Goal: Task Accomplishment & Management: Complete application form

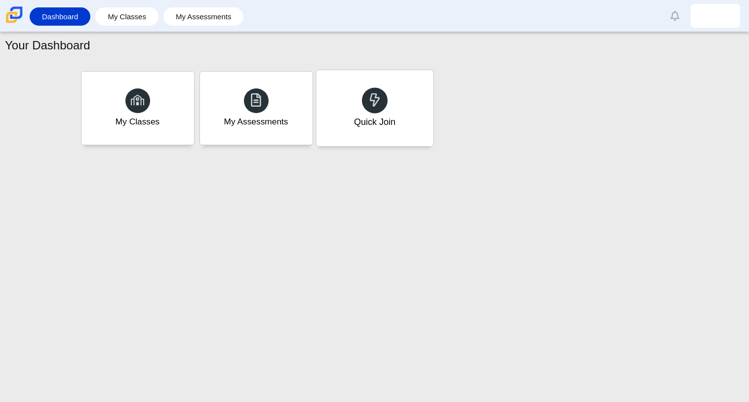
click at [382, 120] on div "Quick Join" at bounding box center [374, 122] width 41 height 13
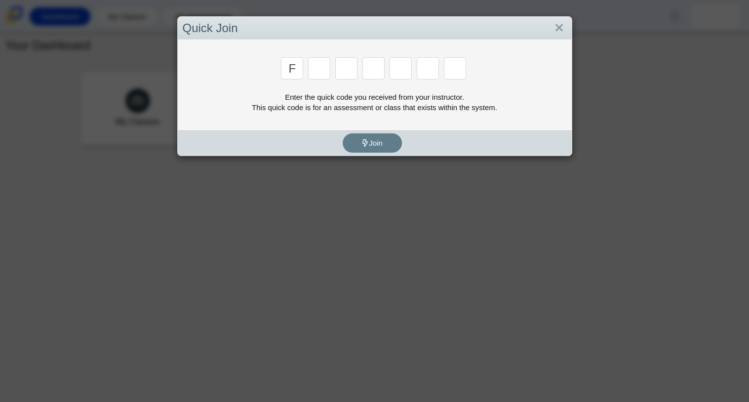
type input "f"
type input "7"
type input "m"
type input "c"
type input "h"
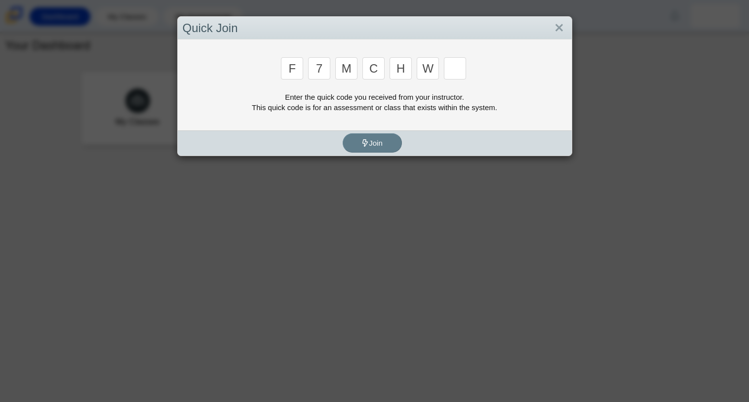
type input "w"
type input "k"
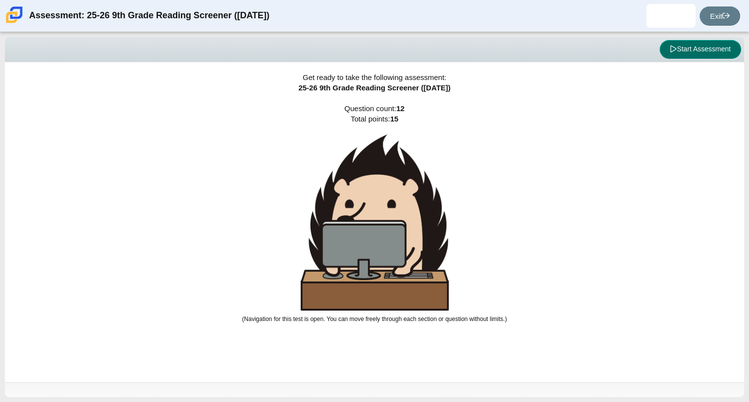
click at [681, 57] on button "Start Assessment" at bounding box center [700, 49] width 81 height 19
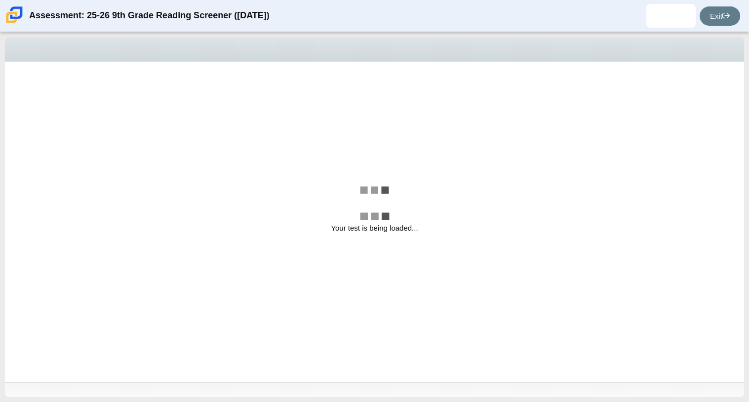
select select "ccc5b315-3c7c-471c-bf90-f22c8299c798"
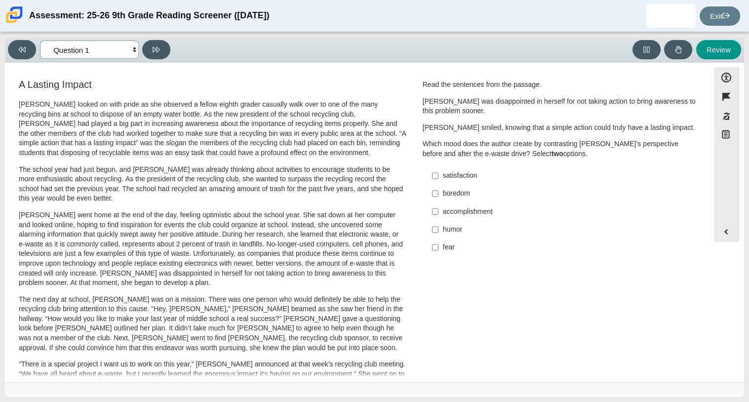
click at [100, 50] on select "Questions Question 1 Question 2 Question 3 Question 4 Question 5 Question 6 Que…" at bounding box center [89, 49] width 99 height 18
click at [195, 93] on div "A Lasting Impact [PERSON_NAME] looked on with pride as she observed a fellow ei…" at bounding box center [213, 353] width 388 height 548
click at [446, 216] on div "accomplishment" at bounding box center [567, 212] width 249 height 10
click at [439, 216] on input "accomplishment accomplishment" at bounding box center [435, 211] width 6 height 18
checkbox input "true"
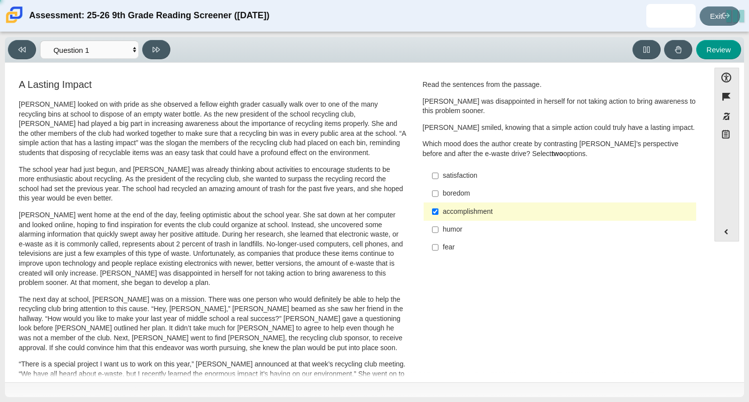
click at [448, 178] on div "satisfaction" at bounding box center [567, 176] width 249 height 10
click at [439, 178] on input "satisfaction satisfaction" at bounding box center [435, 176] width 6 height 18
checkbox input "true"
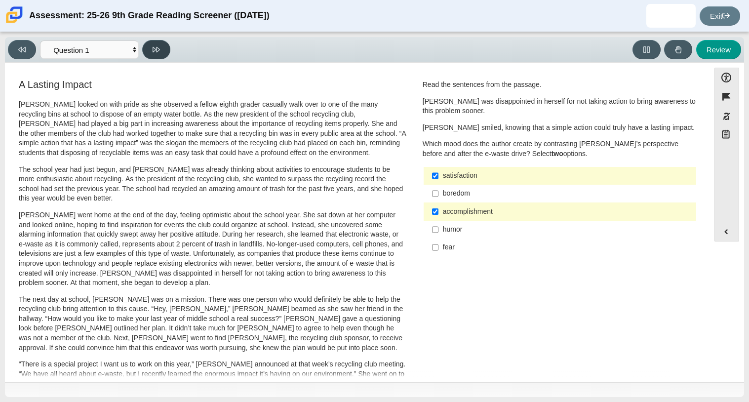
click at [159, 50] on icon at bounding box center [156, 49] width 7 height 7
select select "0ff64528-ffd7-428d-b192-babfaadd44e8"
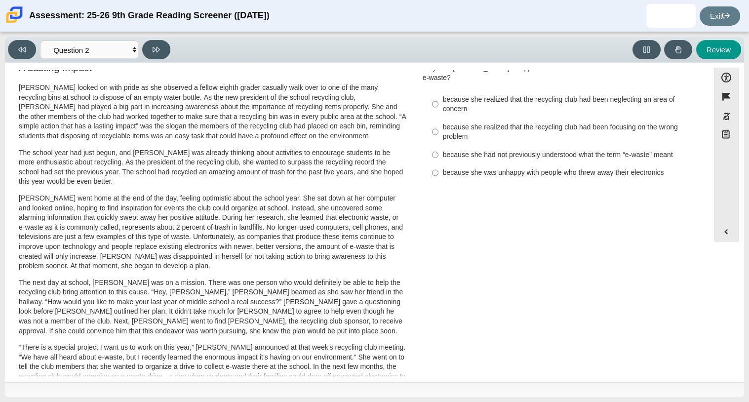
scroll to position [16, 0]
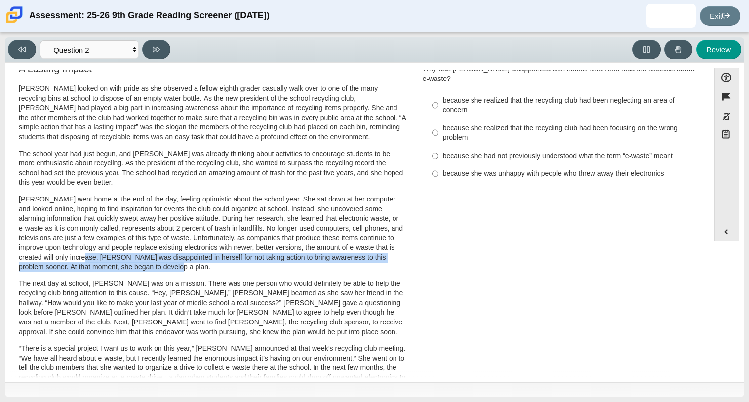
drag, startPoint x: 103, startPoint y: 258, endPoint x: 194, endPoint y: 271, distance: 92.3
click at [194, 271] on p "[PERSON_NAME] went home at the end of the day, feeling optimistic about the sch…" at bounding box center [213, 234] width 388 height 78
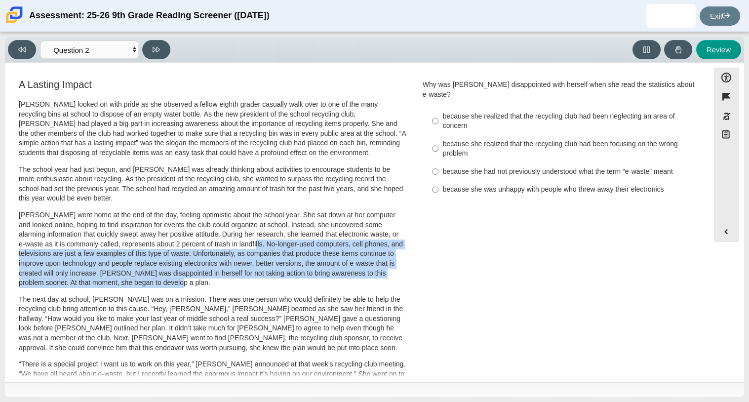
drag, startPoint x: 243, startPoint y: 245, endPoint x: 284, endPoint y: 281, distance: 54.3
click at [284, 281] on p "[PERSON_NAME] went home at the end of the day, feeling optimistic about the sch…" at bounding box center [213, 249] width 388 height 78
click at [482, 186] on label "because she was unhappy with people who threw away their electronics because sh…" at bounding box center [560, 190] width 271 height 18
click at [439, 186] on input "because she was unhappy with people who threw away their electronics because sh…" at bounding box center [435, 190] width 6 height 18
radio input "true"
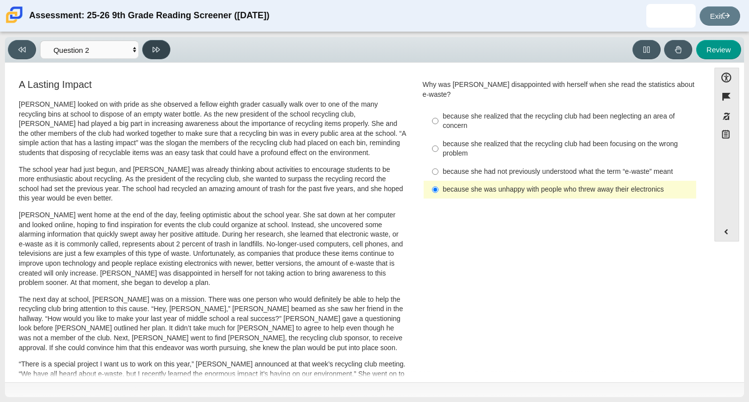
click at [155, 58] on button at bounding box center [156, 49] width 28 height 19
select select "7ce3d843-6974-4858-901c-1ff39630e843"
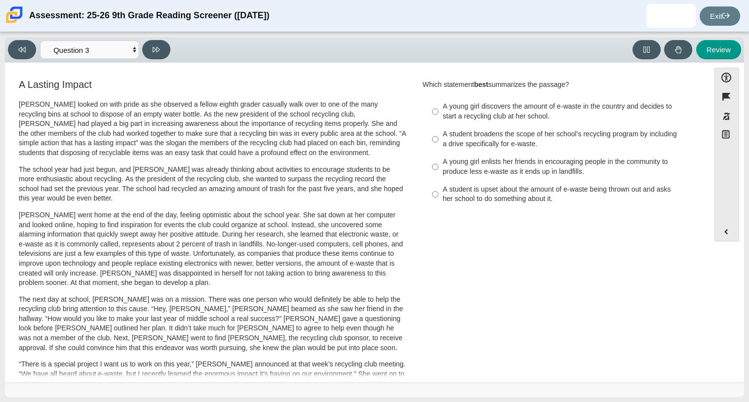
click at [442, 122] on label "A young girl discovers the amount of e-waste in the country and decides to star…" at bounding box center [560, 112] width 271 height 28
click at [439, 122] on input "A young girl discovers the amount of e-waste in the country and decides to star…" at bounding box center [435, 112] width 6 height 28
radio input "true"
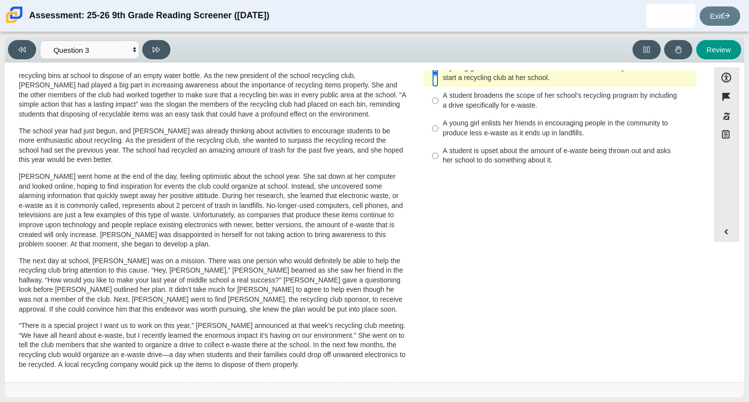
scroll to position [38, 0]
click at [148, 58] on button at bounding box center [156, 49] width 28 height 19
select select "ca9ea0f1-49c5-4bd1-83b0-472c18652b42"
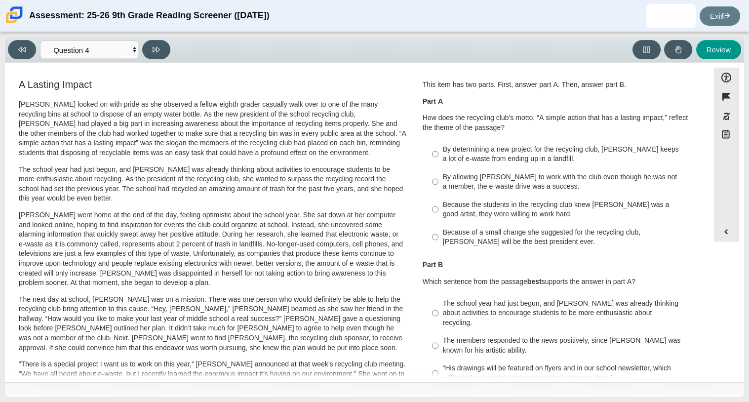
click at [512, 145] on div "By determining a new project for the recycling club, [PERSON_NAME] keeps a lot …" at bounding box center [567, 154] width 249 height 19
click at [439, 144] on input "By determining a new project for the recycling club, [PERSON_NAME] keeps a lot …" at bounding box center [435, 154] width 6 height 28
radio input "true"
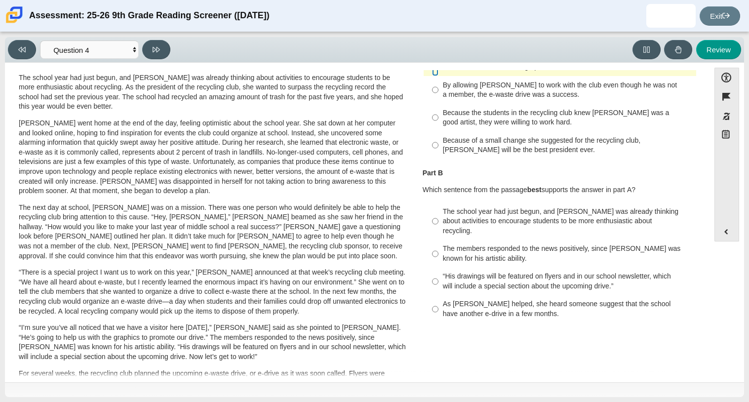
scroll to position [99, 0]
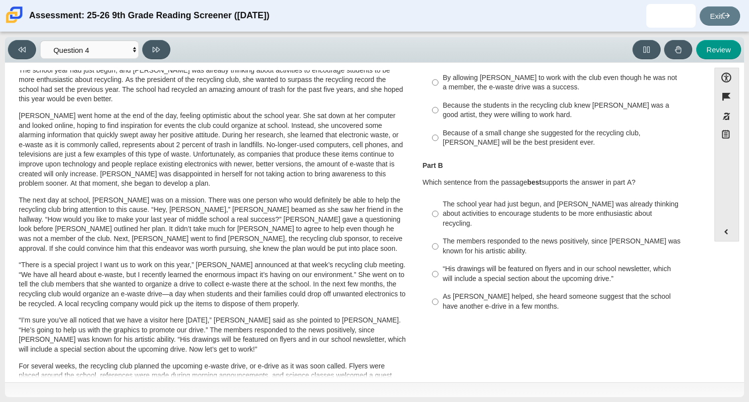
click at [497, 292] on div "As [PERSON_NAME] helped, she heard someone suggest that the school have another…" at bounding box center [567, 301] width 249 height 19
click at [439, 288] on input "As [PERSON_NAME] helped, she heard someone suggest that the school have another…" at bounding box center [435, 302] width 6 height 28
radio input "true"
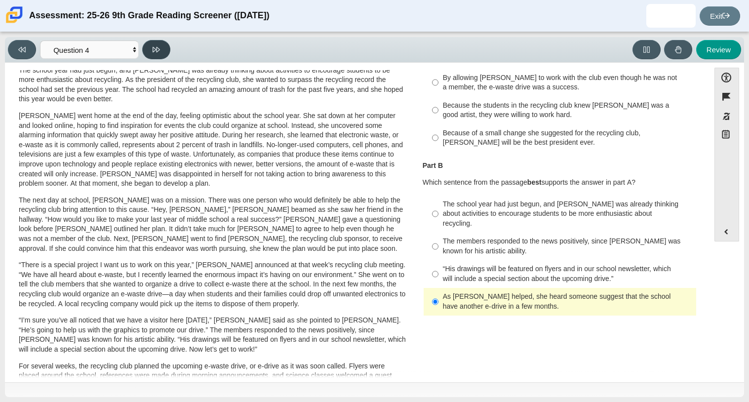
click at [155, 54] on button at bounding box center [156, 49] width 28 height 19
select select "e41f1a79-e29f-4095-8030-a53364015bed"
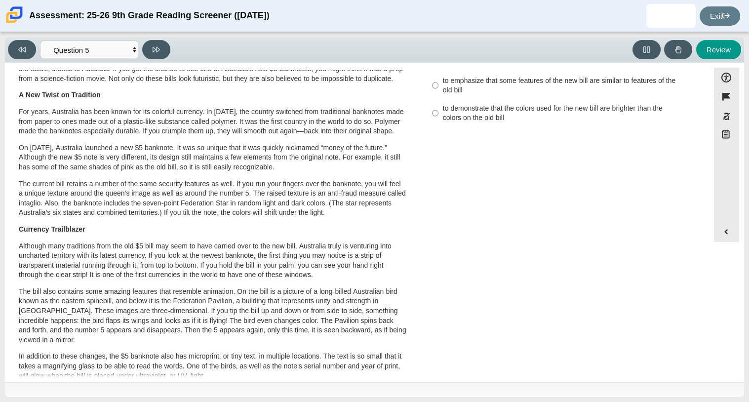
scroll to position [0, 0]
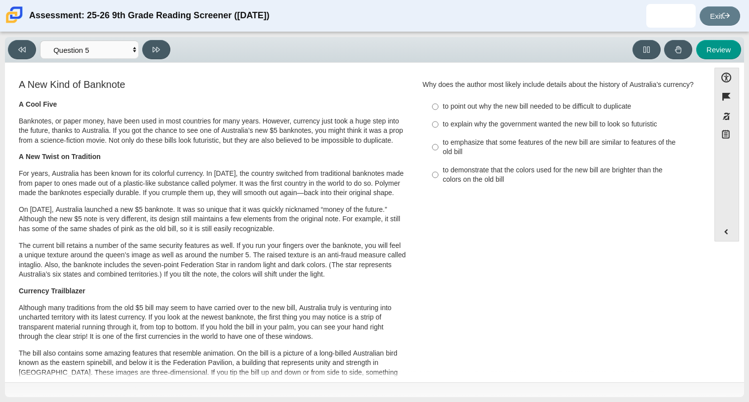
click at [554, 112] on div "to point out why the new bill needed to be difficult to duplicate" at bounding box center [567, 107] width 249 height 10
click at [439, 116] on input "to point out why the new bill needed to be difficult to duplicate to point out …" at bounding box center [435, 107] width 6 height 18
radio input "true"
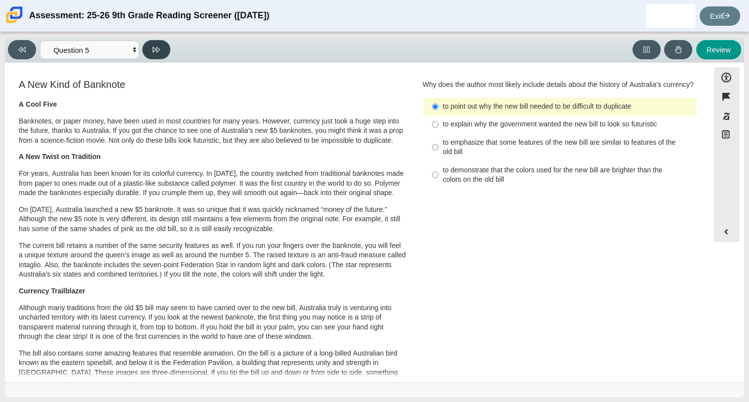
click at [160, 48] on icon at bounding box center [156, 49] width 7 height 5
select select "69146e31-7b3d-4a3e-9ce6-f30c24342ae0"
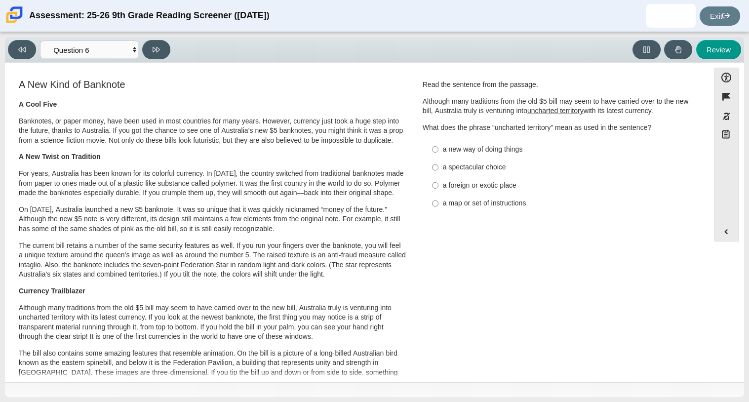
click at [460, 184] on div "a foreign or exotic place" at bounding box center [567, 186] width 249 height 10
click at [439, 184] on input "a foreign or exotic place a foreign or exotic place" at bounding box center [435, 185] width 6 height 18
radio input "true"
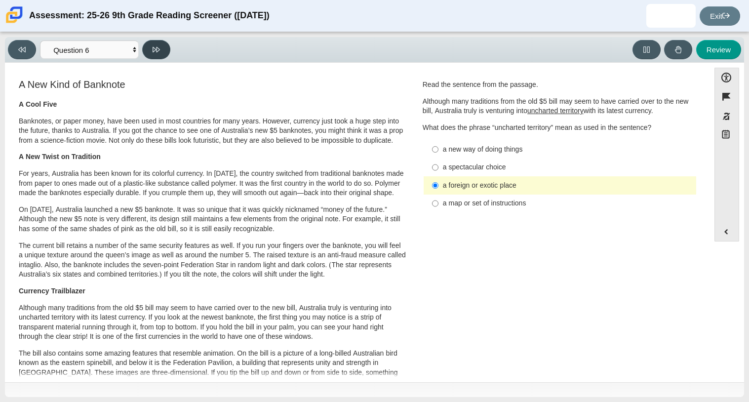
click at [160, 46] on button at bounding box center [156, 49] width 28 height 19
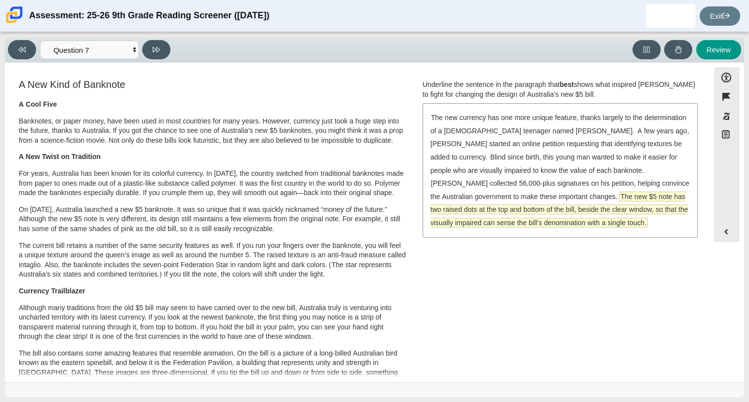
click at [647, 212] on span "The new $5 note has two raised dots at the top and bottom of the bill, beside t…" at bounding box center [560, 209] width 258 height 35
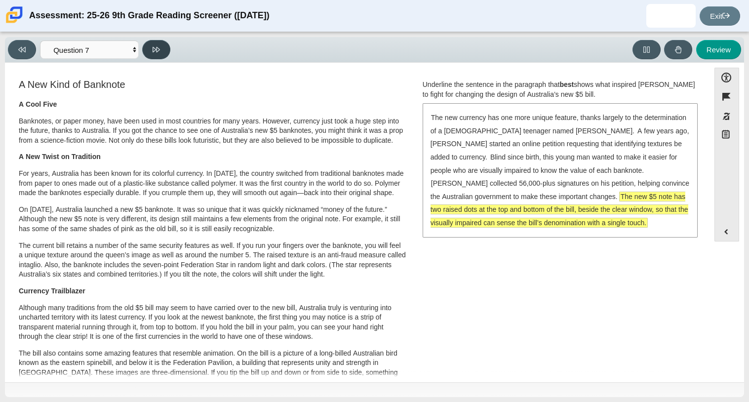
click at [166, 45] on button at bounding box center [156, 49] width 28 height 19
select select "ea8338c2-a6a3-418e-a305-2b963b54a290"
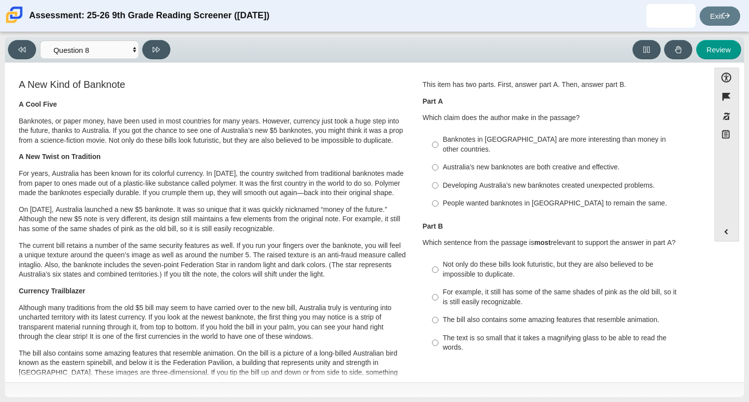
click at [444, 260] on div "Not only do these bills look futuristic, but they are also believed to be impos…" at bounding box center [567, 269] width 249 height 19
click at [439, 256] on input "Not only do these bills look futuristic, but they are also believed to be impos…" at bounding box center [435, 270] width 6 height 28
radio input "true"
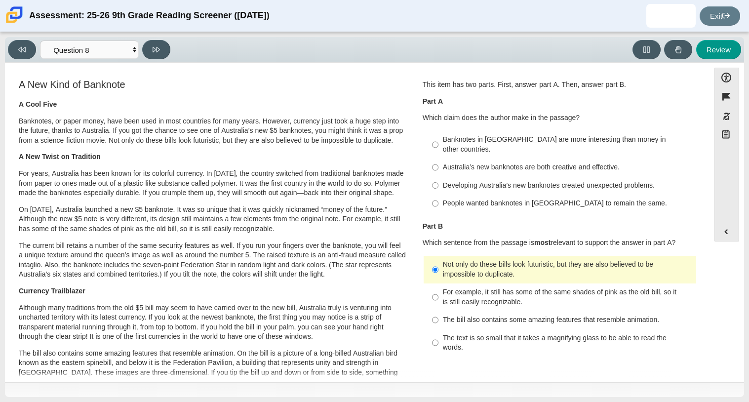
click at [500, 139] on div "Banknotes in [GEOGRAPHIC_DATA] are more interesting than money in other countri…" at bounding box center [567, 144] width 249 height 19
click at [439, 139] on input "Banknotes in [GEOGRAPHIC_DATA] are more interesting than money in other countri…" at bounding box center [435, 145] width 6 height 28
radio input "true"
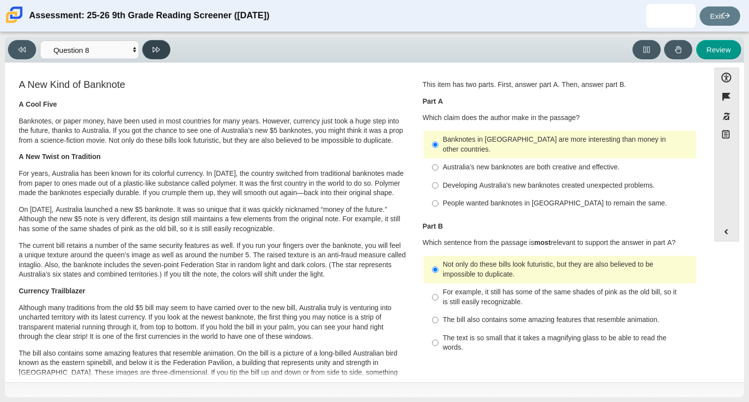
click at [153, 55] on button at bounding box center [156, 49] width 28 height 19
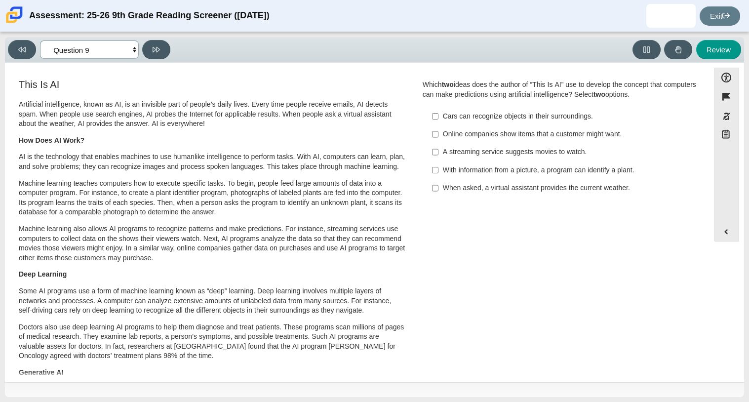
click at [110, 50] on select "Questions Question 1 Question 2 Question 3 Question 4 Question 5 Question 6 Que…" at bounding box center [89, 49] width 99 height 18
click at [40, 40] on select "Questions Question 1 Question 2 Question 3 Question 4 Question 5 Question 6 Que…" at bounding box center [89, 49] width 99 height 18
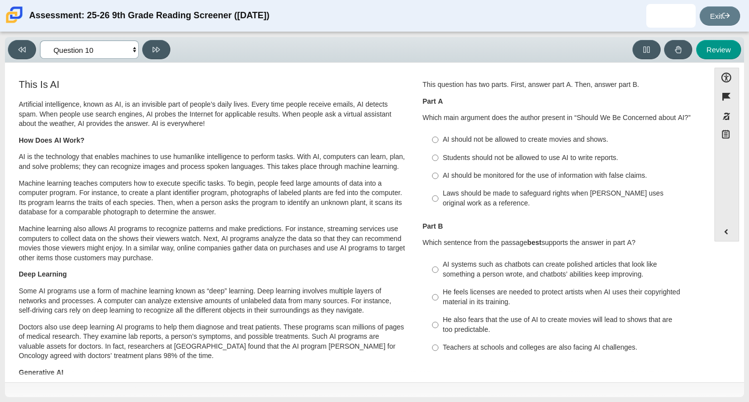
click at [95, 48] on select "Questions Question 1 Question 2 Question 3 Question 4 Question 5 Question 6 Que…" at bounding box center [89, 49] width 99 height 18
click at [40, 40] on select "Questions Question 1 Question 2 Question 3 Question 4 Question 5 Question 6 Que…" at bounding box center [89, 49] width 99 height 18
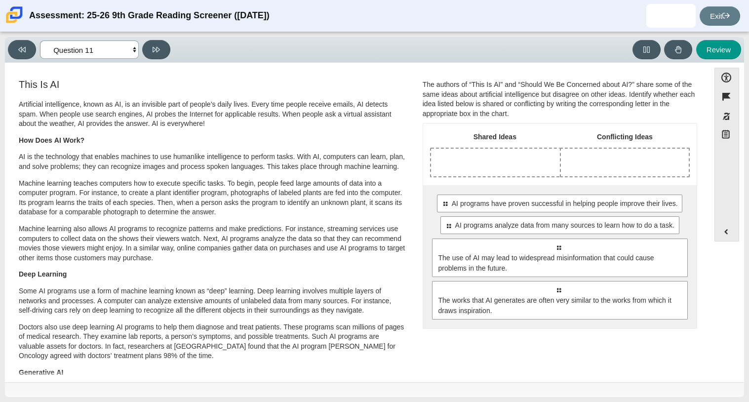
click at [94, 47] on select "Questions Question 1 Question 2 Question 3 Question 4 Question 5 Question 6 Que…" at bounding box center [89, 49] width 99 height 18
click at [40, 40] on select "Questions Question 1 Question 2 Question 3 Question 4 Question 5 Question 6 Que…" at bounding box center [89, 49] width 99 height 18
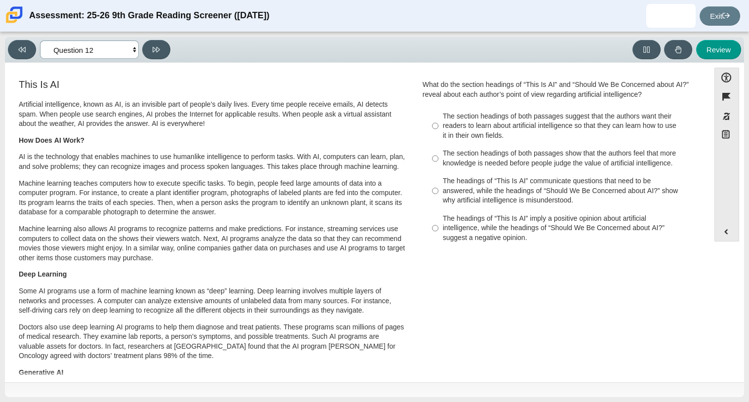
click at [89, 44] on select "Questions Question 1 Question 2 Question 3 Question 4 Question 5 Question 6 Que…" at bounding box center [89, 49] width 99 height 18
select select "89f058d6-b15c-4ef5-a4b3-fdaffb8868b6"
click at [40, 40] on select "Questions Question 1 Question 2 Question 3 Question 4 Question 5 Question 6 Que…" at bounding box center [89, 49] width 99 height 18
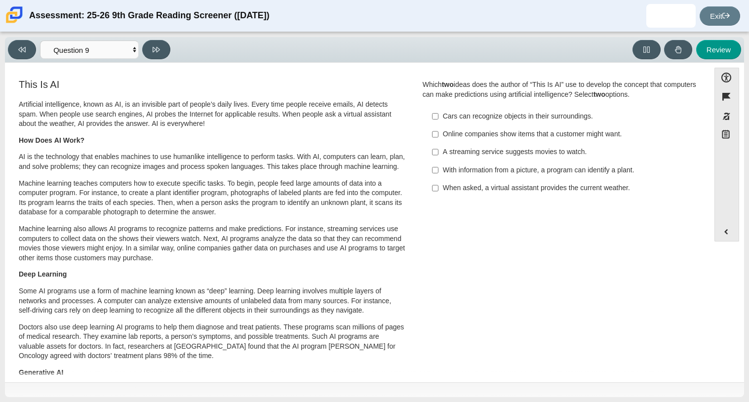
click at [511, 118] on div "Cars can recognize objects in their surroundings." at bounding box center [567, 117] width 249 height 10
click at [439, 118] on input "Cars can recognize objects in their surroundings. Cars can recognize objects in…" at bounding box center [435, 116] width 6 height 18
checkbox input "true"
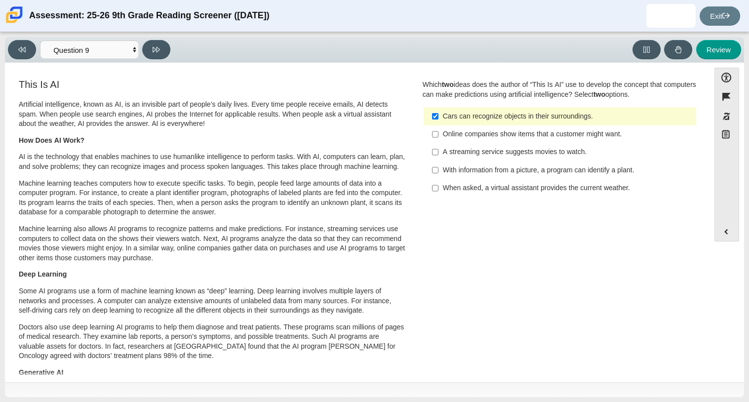
click at [482, 183] on label "When asked, a virtual assistant provides the current weather. When asked, a vir…" at bounding box center [560, 188] width 271 height 18
click at [439, 183] on input "When asked, a virtual assistant provides the current weather. When asked, a vir…" at bounding box center [435, 188] width 6 height 18
checkbox input "true"
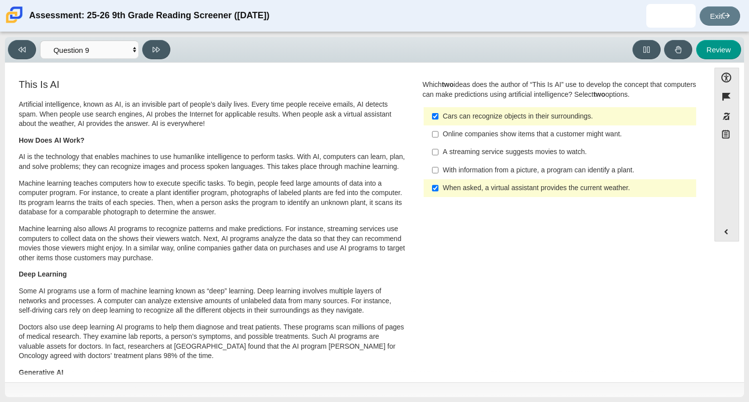
click at [473, 173] on div "With information from a picture, a program can identify a plant." at bounding box center [567, 170] width 249 height 10
click at [439, 173] on input "With information from a picture, a program can identify a plant. With informati…" at bounding box center [435, 170] width 6 height 18
checkbox input "true"
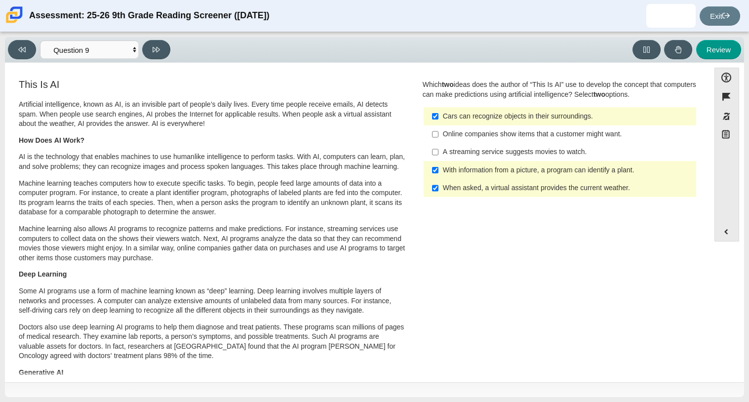
click at [453, 120] on div "Cars can recognize objects in their surroundings." at bounding box center [567, 117] width 249 height 10
click at [439, 120] on input "Cars can recognize objects in their surroundings. Cars can recognize objects in…" at bounding box center [435, 116] width 6 height 18
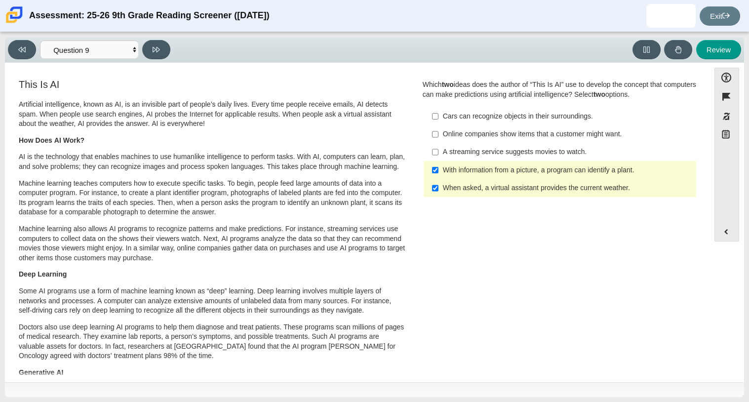
click at [453, 120] on div "Cars can recognize objects in their surroundings." at bounding box center [567, 117] width 249 height 10
click at [439, 120] on input "Cars can recognize objects in their surroundings. Cars can recognize objects in…" at bounding box center [435, 116] width 6 height 18
checkbox input "true"
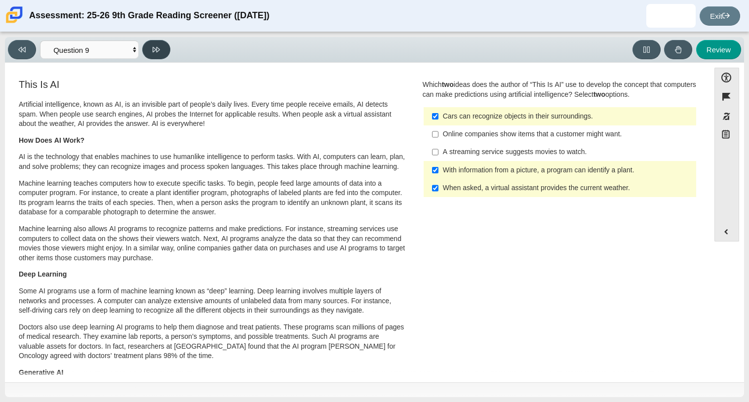
click at [160, 49] on button at bounding box center [156, 49] width 28 height 19
select select "cdf3c14e-a918-44d1-9b63-3db0fa81641e"
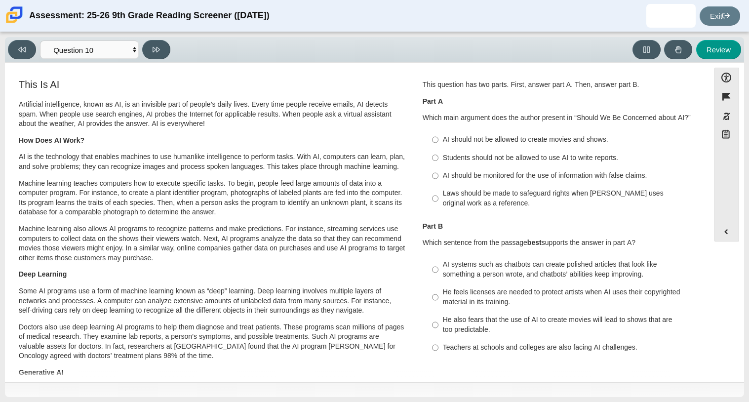
click at [498, 174] on div "AI should be monitored for the use of information with false claims." at bounding box center [567, 176] width 249 height 10
click at [439, 174] on input "AI should be monitored for the use of information with false claims. AI should …" at bounding box center [435, 176] width 6 height 18
radio input "true"
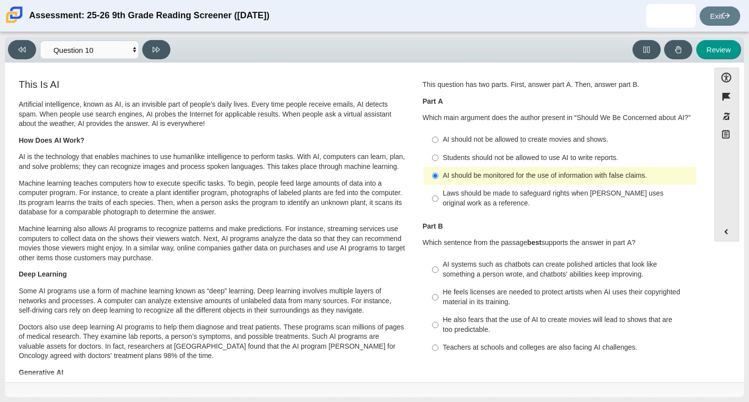
click at [514, 293] on div "He feels licenses are needed to protect artists when AI uses their copyrighted …" at bounding box center [567, 296] width 249 height 19
click at [439, 293] on input "He feels licenses are needed to protect artists when AI uses their copyrighted …" at bounding box center [435, 297] width 6 height 28
radio input "true"
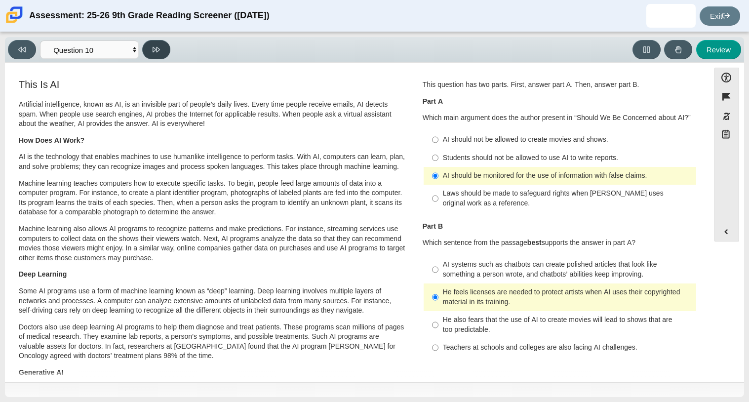
click at [152, 56] on button at bounding box center [156, 49] width 28 height 19
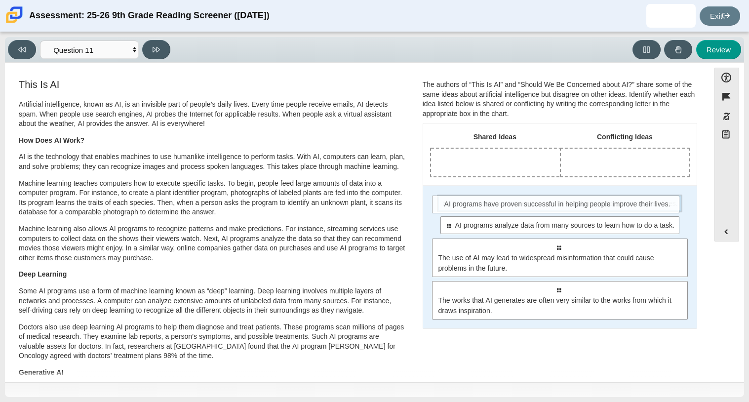
click at [524, 202] on span "AI programs have proven successful in helping people improve their lives." at bounding box center [565, 204] width 226 height 10
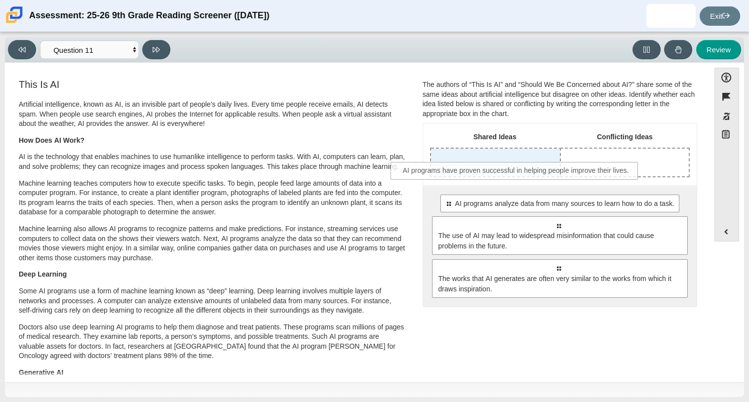
drag, startPoint x: 522, startPoint y: 202, endPoint x: 480, endPoint y: 168, distance: 54.1
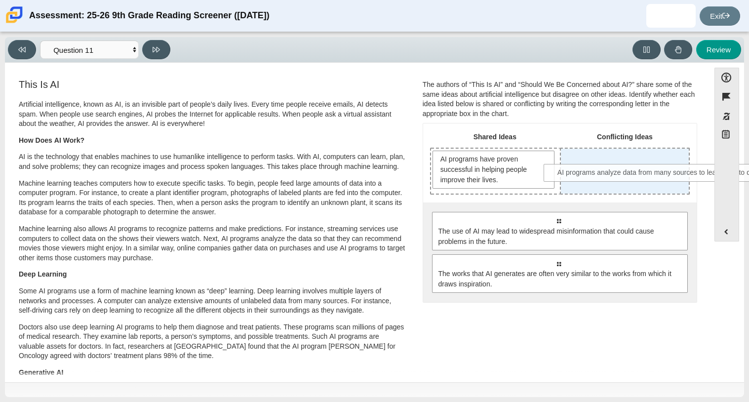
drag, startPoint x: 473, startPoint y: 223, endPoint x: 581, endPoint y: 175, distance: 118.7
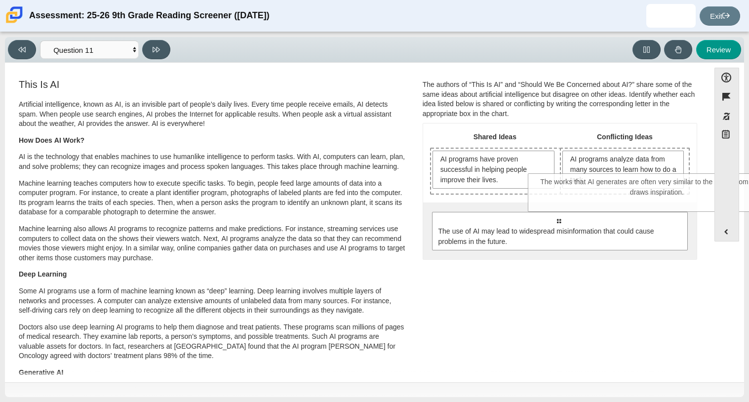
drag, startPoint x: 511, startPoint y: 276, endPoint x: 609, endPoint y: 195, distance: 127.4
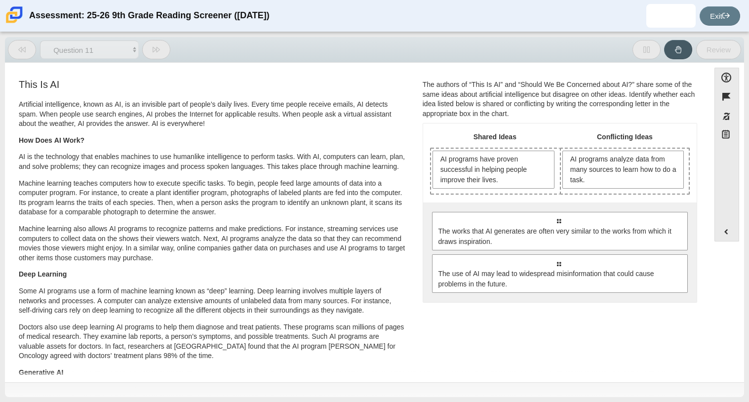
click at [609, 195] on div "Shared Ideas Conflicting Ideas AI programs have proven successful in helping pe…" at bounding box center [560, 212] width 274 height 178
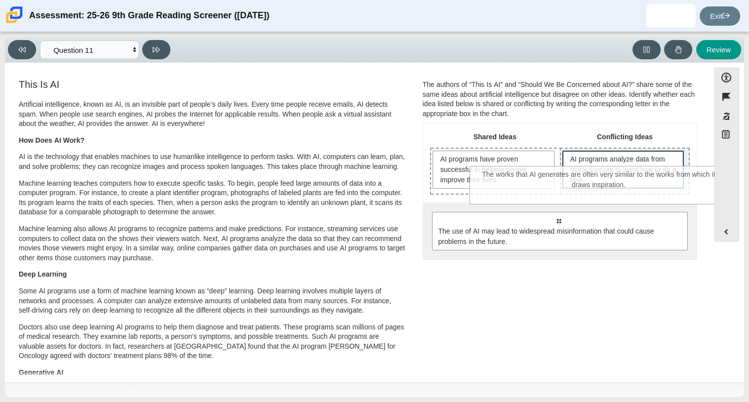
drag, startPoint x: 557, startPoint y: 232, endPoint x: 598, endPoint y: 186, distance: 60.9
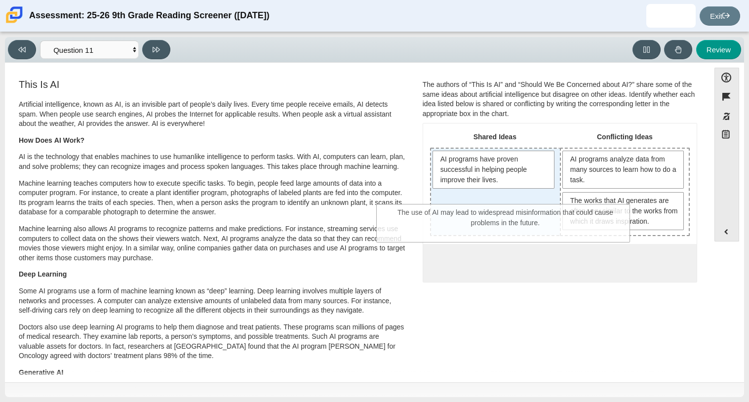
drag, startPoint x: 537, startPoint y: 269, endPoint x: 484, endPoint y: 220, distance: 72.0
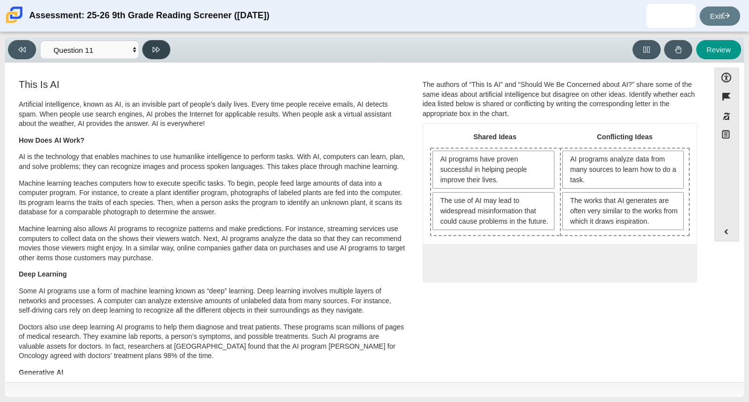
click at [142, 50] on button at bounding box center [156, 49] width 28 height 19
select select "c3effed4-44ce-4a19-bd96-1787f34e9b4c"
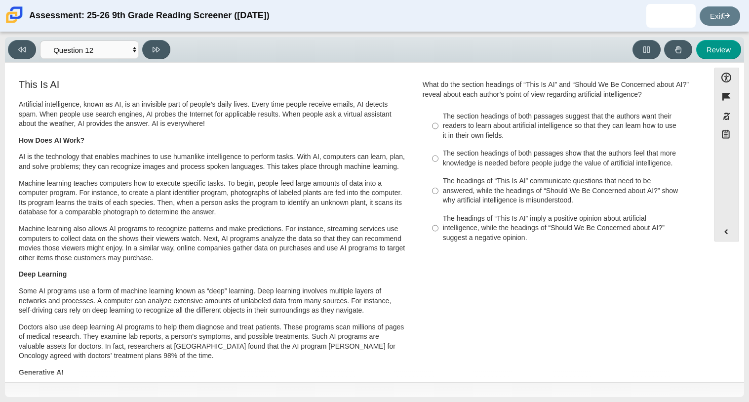
click at [479, 184] on div "The headings of “This Is AI” communicate questions that need to be answered, wh…" at bounding box center [567, 190] width 249 height 29
click at [439, 184] on input "The headings of “This Is AI” communicate questions that need to be answered, wh…" at bounding box center [435, 191] width 6 height 38
radio input "true"
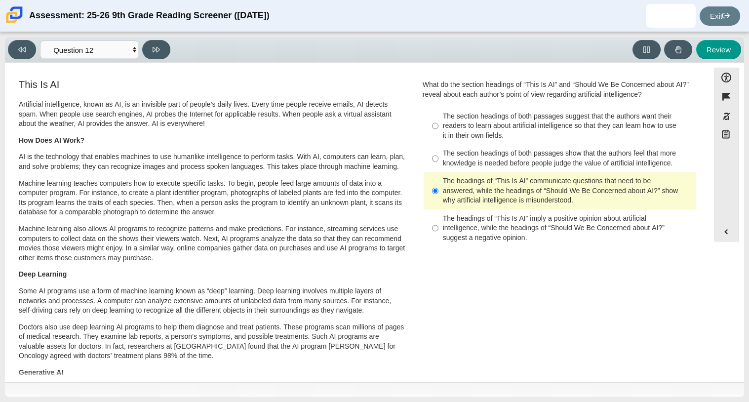
click at [461, 218] on div "The headings of “This Is AI” imply a positive opinion about artificial intellig…" at bounding box center [567, 228] width 249 height 29
click at [439, 218] on input "The headings of “This Is AI” imply a positive opinion about artificial intellig…" at bounding box center [435, 228] width 6 height 38
radio input "true"
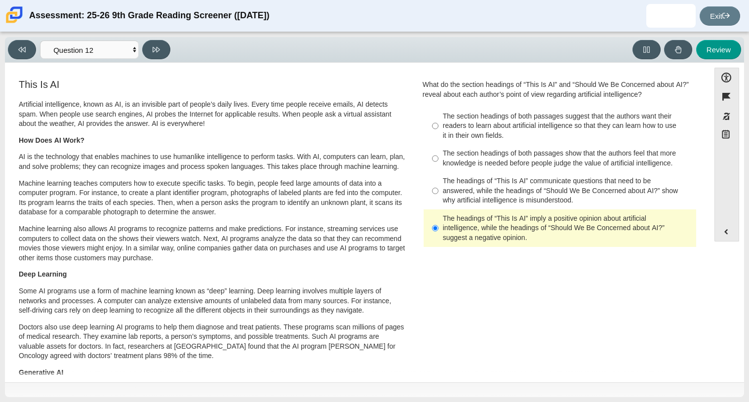
click at [460, 193] on div "The headings of “This Is AI” communicate questions that need to be answered, wh…" at bounding box center [567, 190] width 249 height 29
click at [439, 193] on input "The headings of “This Is AI” communicate questions that need to be answered, wh…" at bounding box center [435, 191] width 6 height 38
radio input "true"
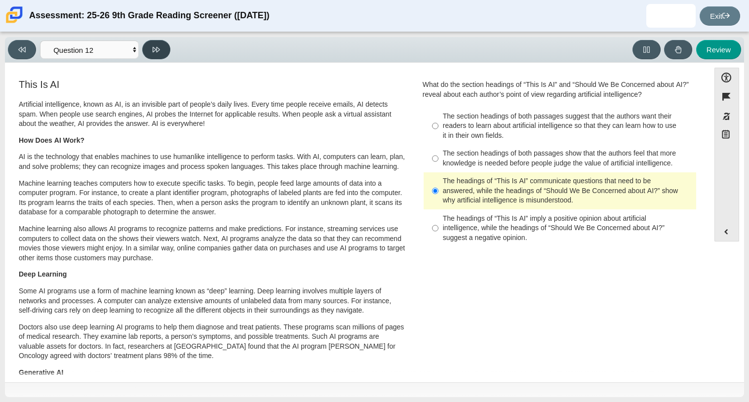
click at [154, 54] on button at bounding box center [156, 49] width 28 height 19
select select "review"
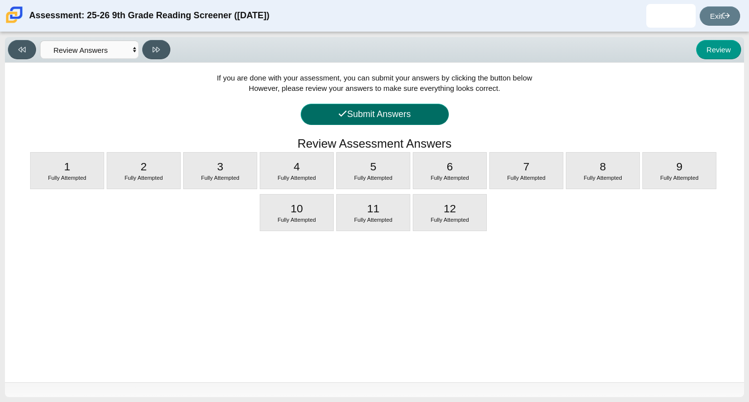
click at [345, 116] on button "Submit Answers" at bounding box center [375, 114] width 148 height 21
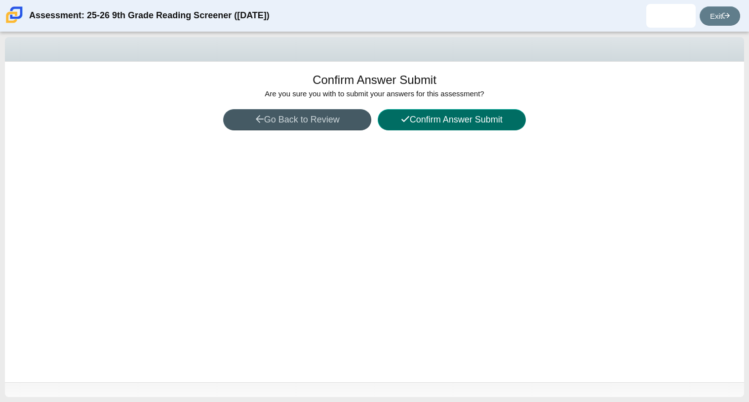
click at [427, 120] on button "Confirm Answer Submit" at bounding box center [452, 119] width 148 height 21
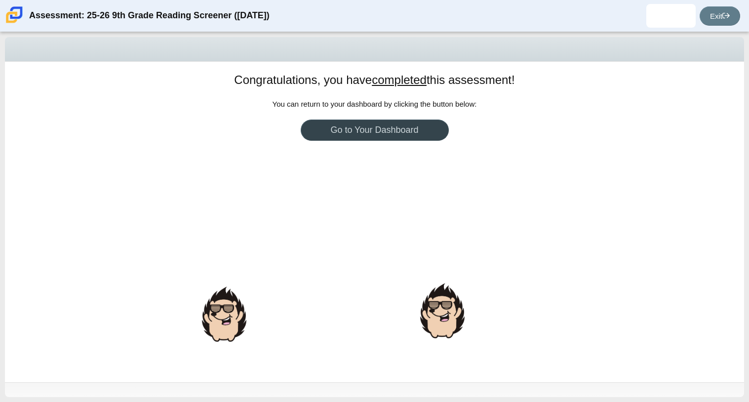
click at [412, 128] on link "Go to Your Dashboard" at bounding box center [375, 130] width 148 height 21
